Goal: Find specific page/section: Find specific page/section

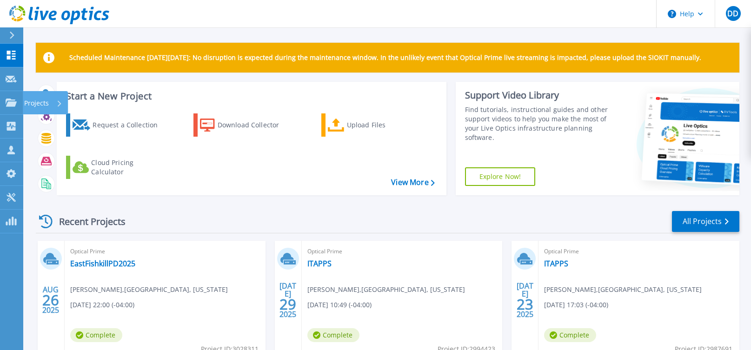
click at [38, 103] on p "Projects" at bounding box center [36, 103] width 25 height 24
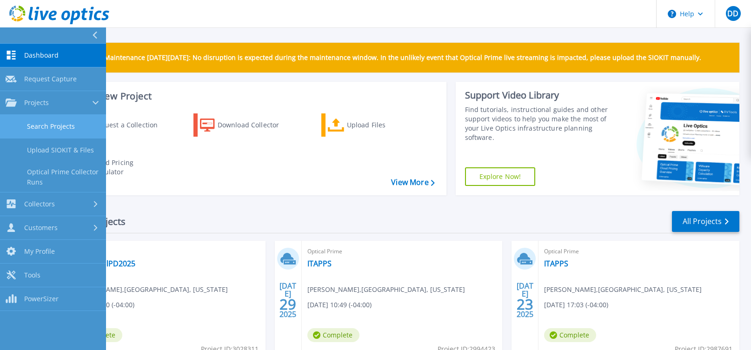
click at [69, 118] on link "Search Projects" at bounding box center [53, 127] width 106 height 24
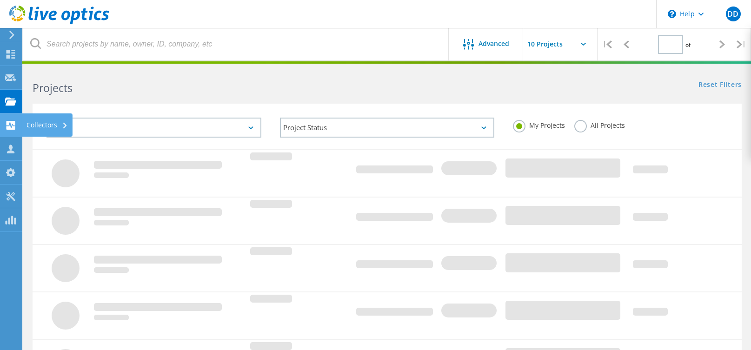
type input "1"
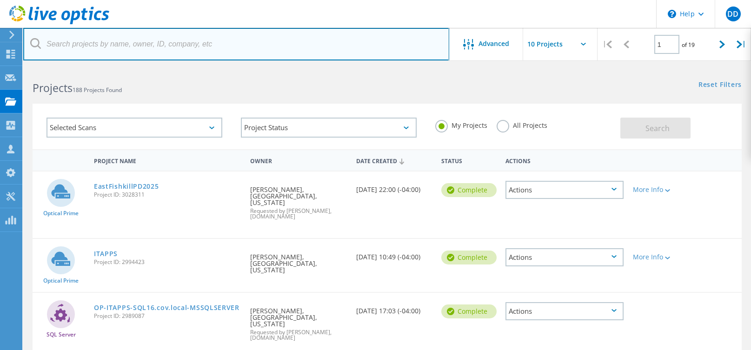
drag, startPoint x: 106, startPoint y: 50, endPoint x: 100, endPoint y: 56, distance: 7.9
click at [106, 51] on input "text" at bounding box center [236, 44] width 426 height 33
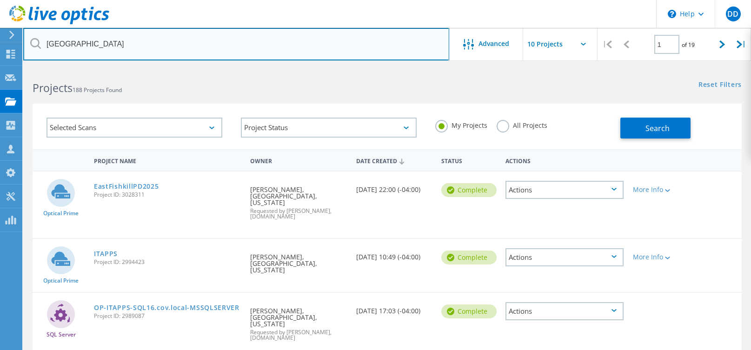
type input "long beach"
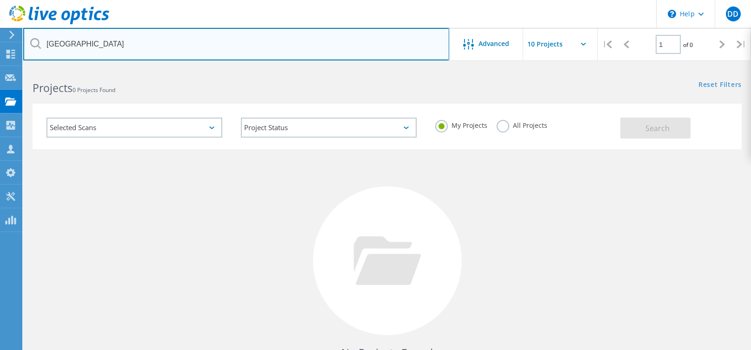
drag, startPoint x: 121, startPoint y: 41, endPoint x: -49, endPoint y: 44, distance: 170.2
click at [0, 44] on html "\n Help Explore Helpful Articles Contact Support DD Partner Team Member Dennis …" at bounding box center [375, 214] width 751 height 428
